Goal: Task Accomplishment & Management: Use online tool/utility

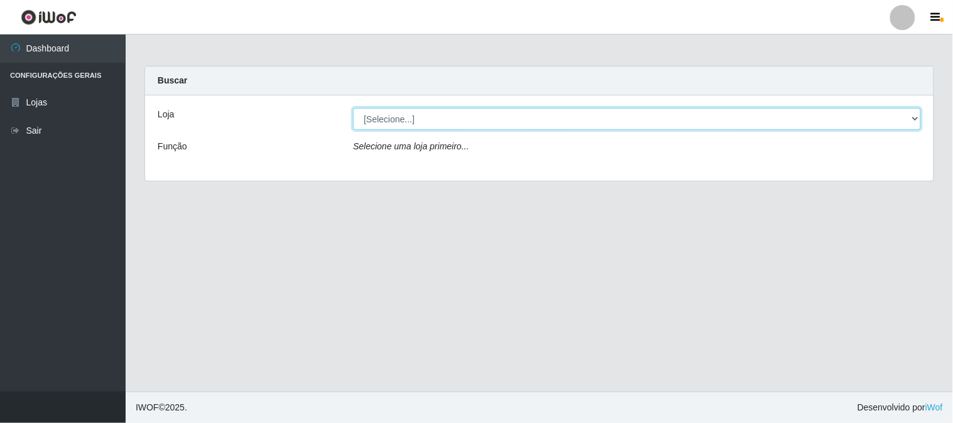
click at [916, 120] on select "[Selecione...] Casatudo BR" at bounding box center [637, 119] width 568 height 22
select select "197"
click at [353, 108] on select "[Selecione...] Casatudo BR" at bounding box center [637, 119] width 568 height 22
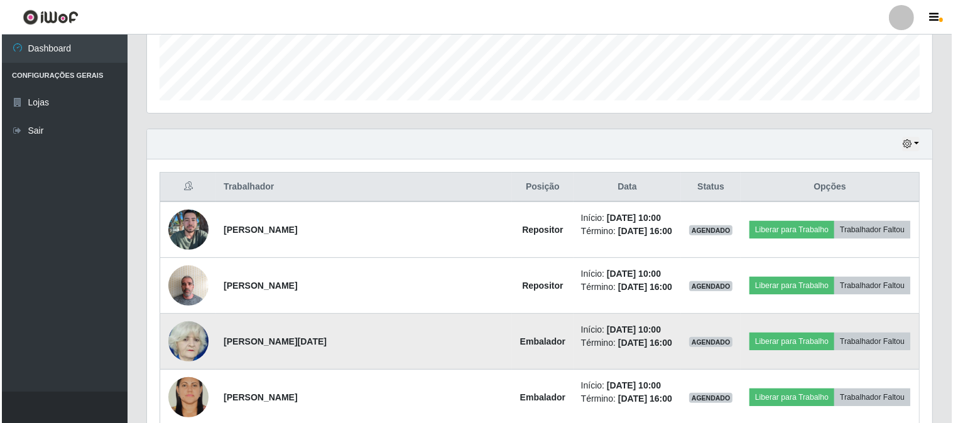
scroll to position [418, 0]
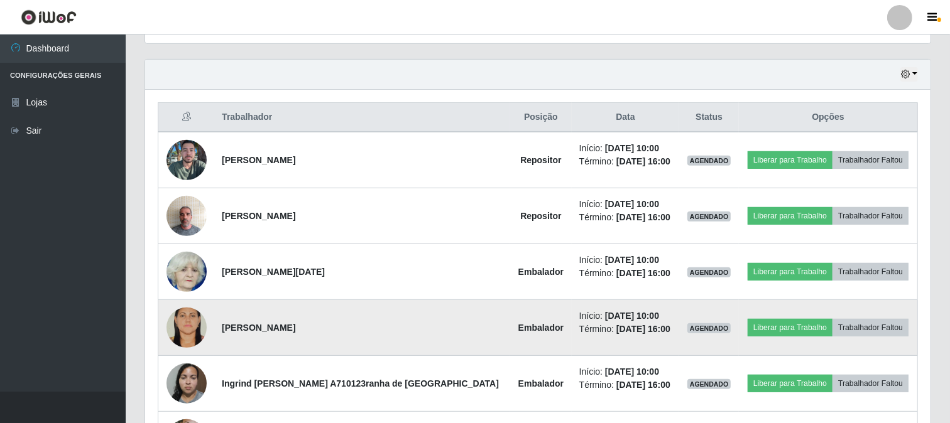
click at [191, 324] on img at bounding box center [186, 328] width 40 height 60
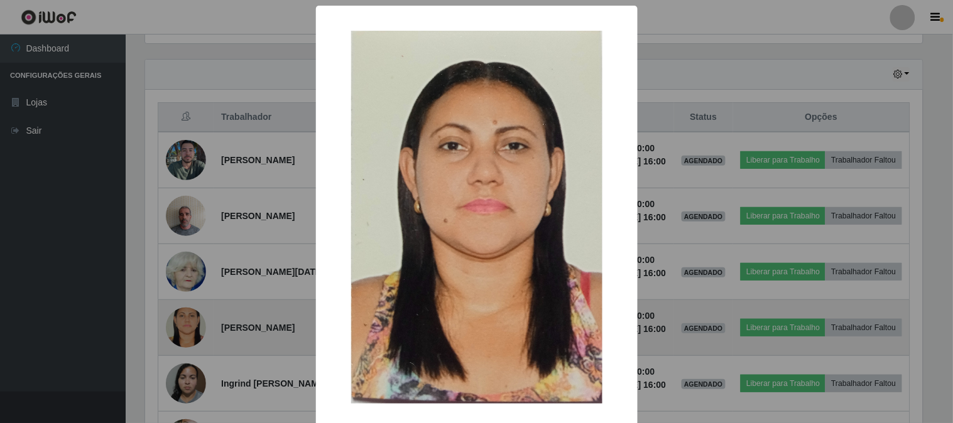
click at [191, 324] on div "× OK Cancel" at bounding box center [476, 211] width 953 height 423
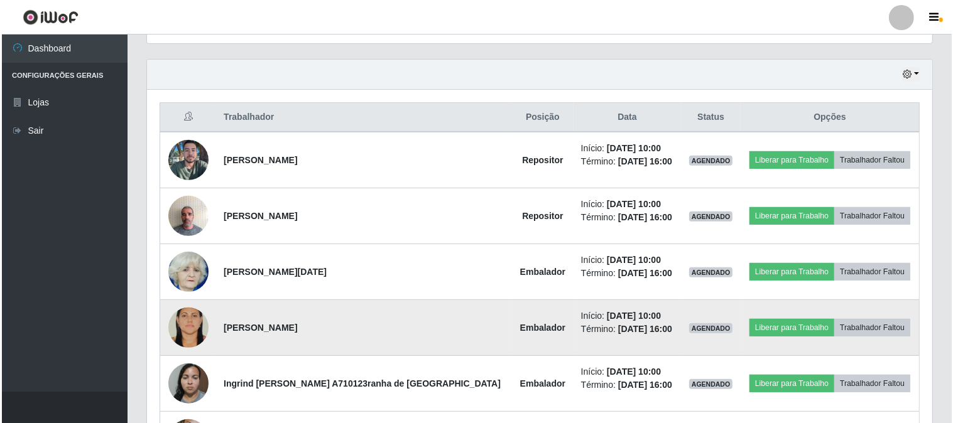
scroll to position [488, 0]
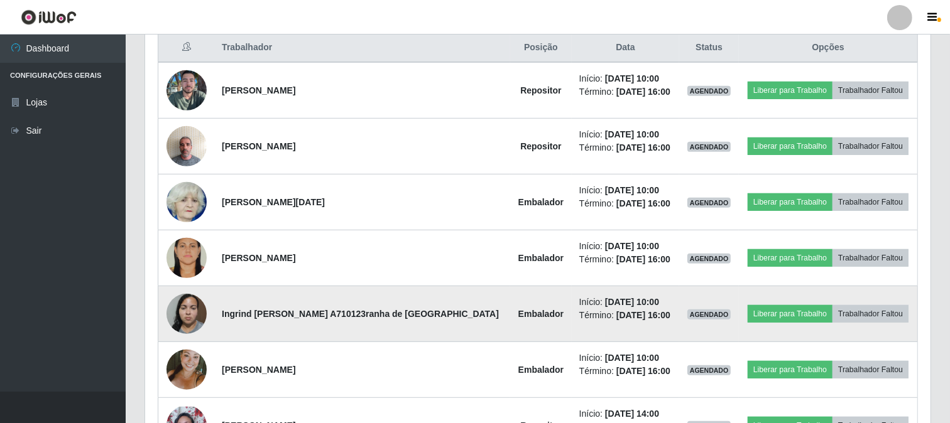
click at [192, 316] on img at bounding box center [186, 313] width 40 height 53
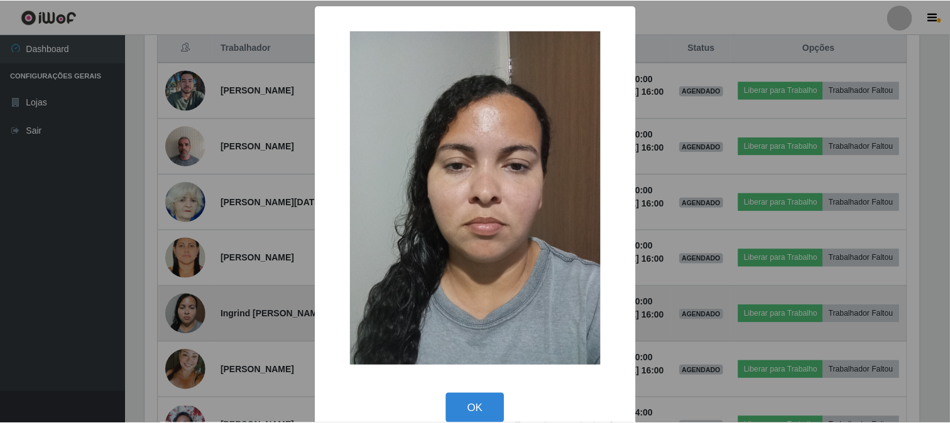
scroll to position [260, 777]
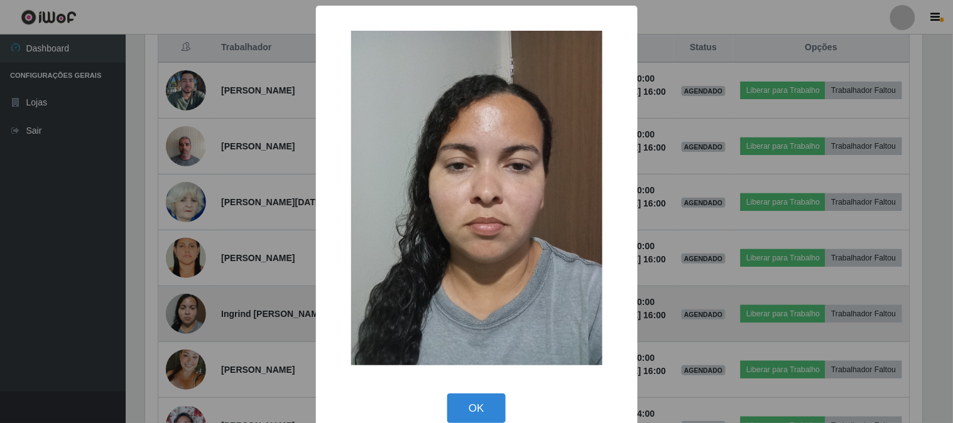
click at [192, 316] on div "× OK Cancel" at bounding box center [476, 211] width 953 height 423
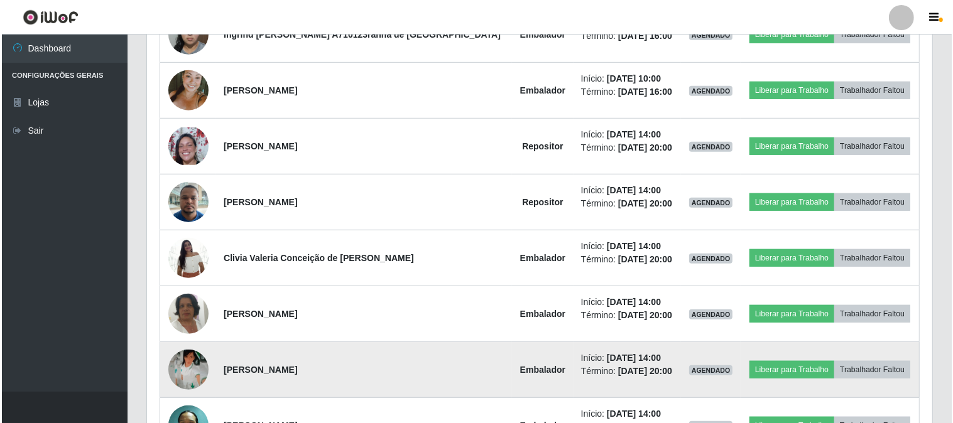
scroll to position [837, 0]
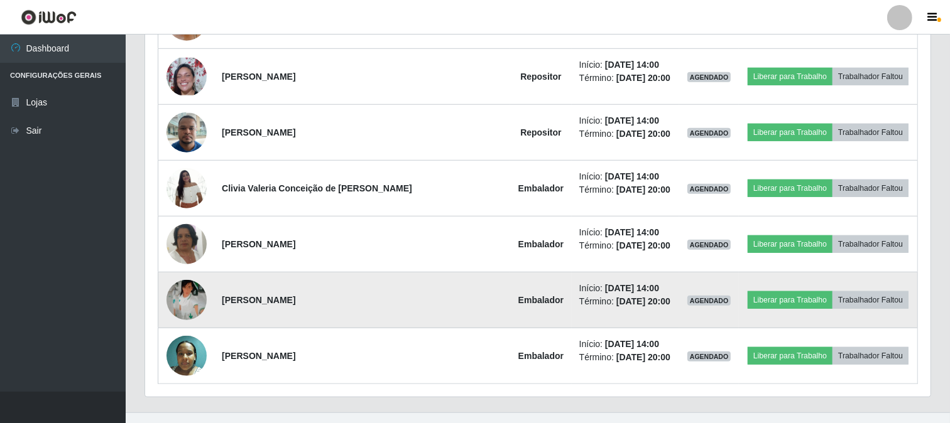
click at [192, 300] on img at bounding box center [186, 300] width 40 height 40
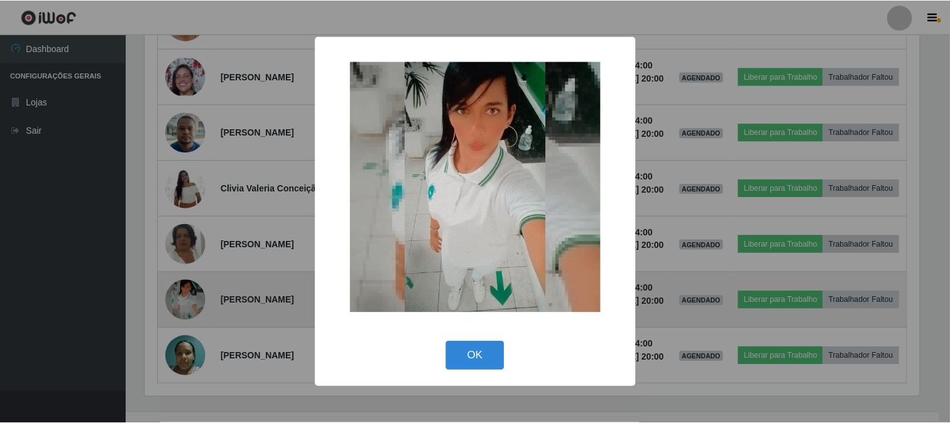
scroll to position [260, 777]
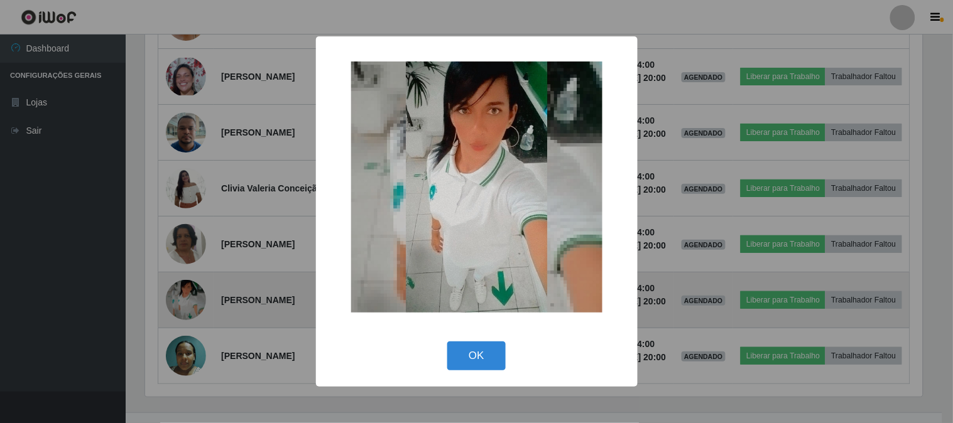
click at [192, 300] on div "× OK Cancel" at bounding box center [476, 211] width 953 height 423
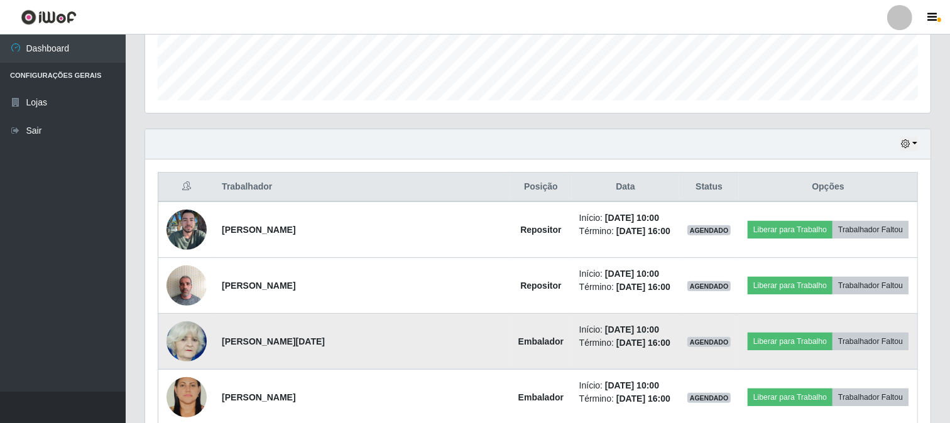
scroll to position [279, 0]
